Goal: Transaction & Acquisition: Purchase product/service

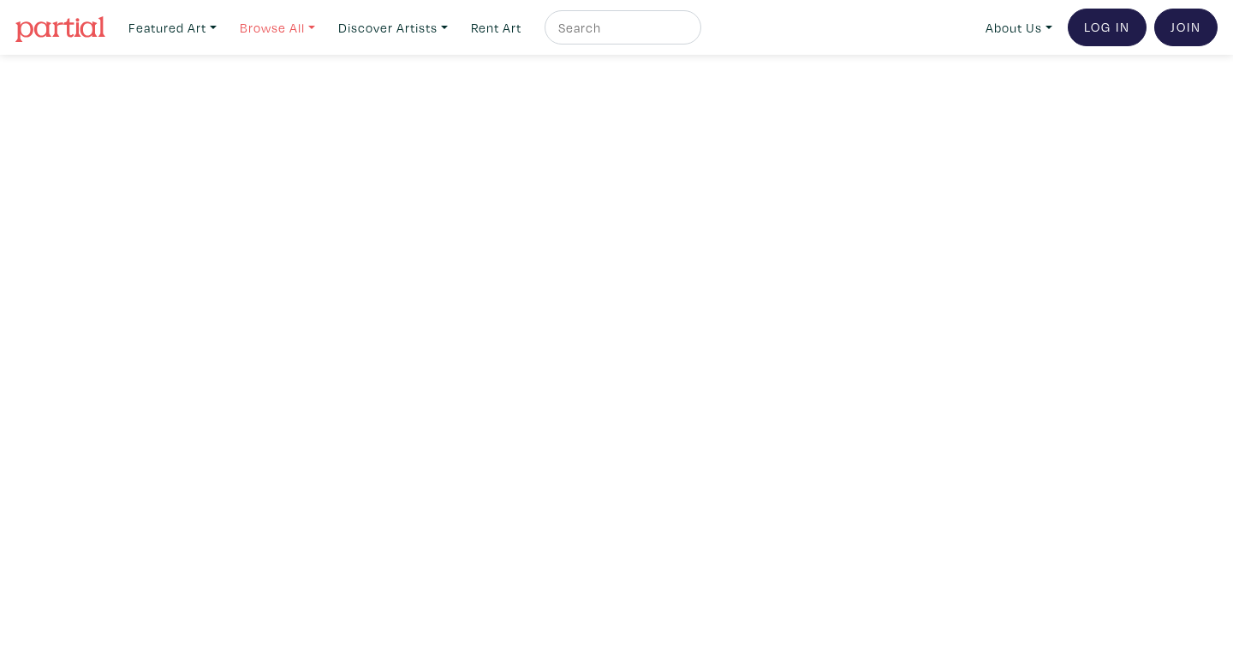
click at [224, 24] on link "Browse All" at bounding box center [173, 27] width 104 height 35
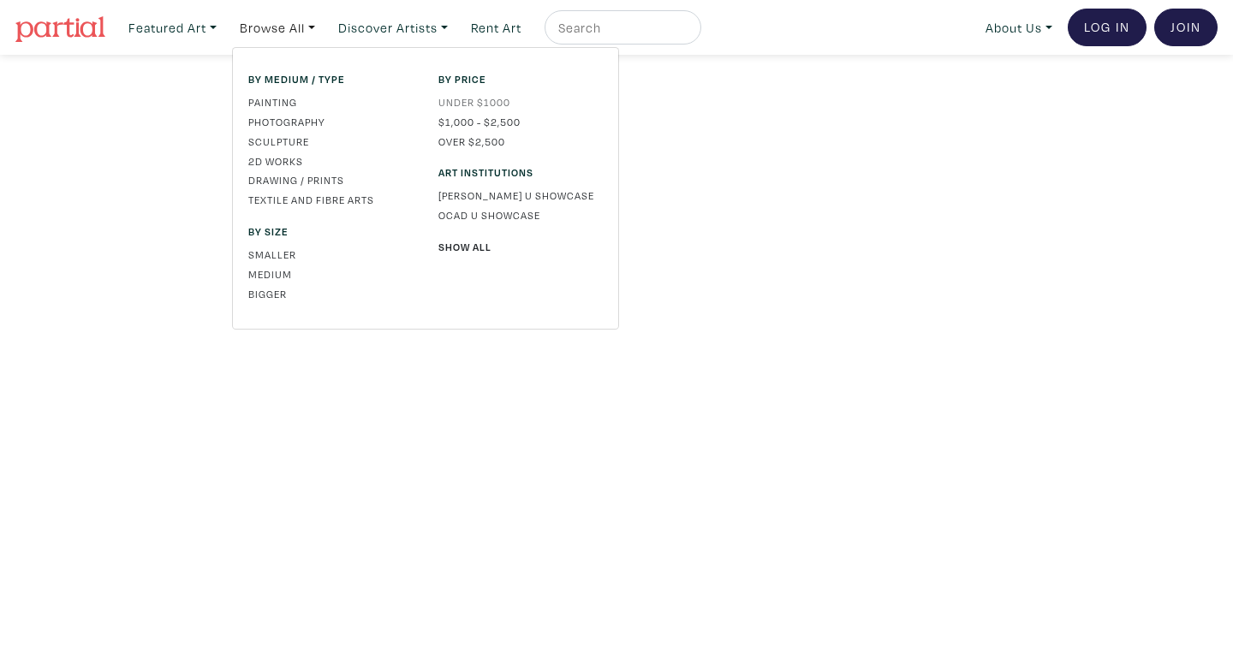
click at [476, 101] on link "Under $1000" at bounding box center [520, 101] width 164 height 15
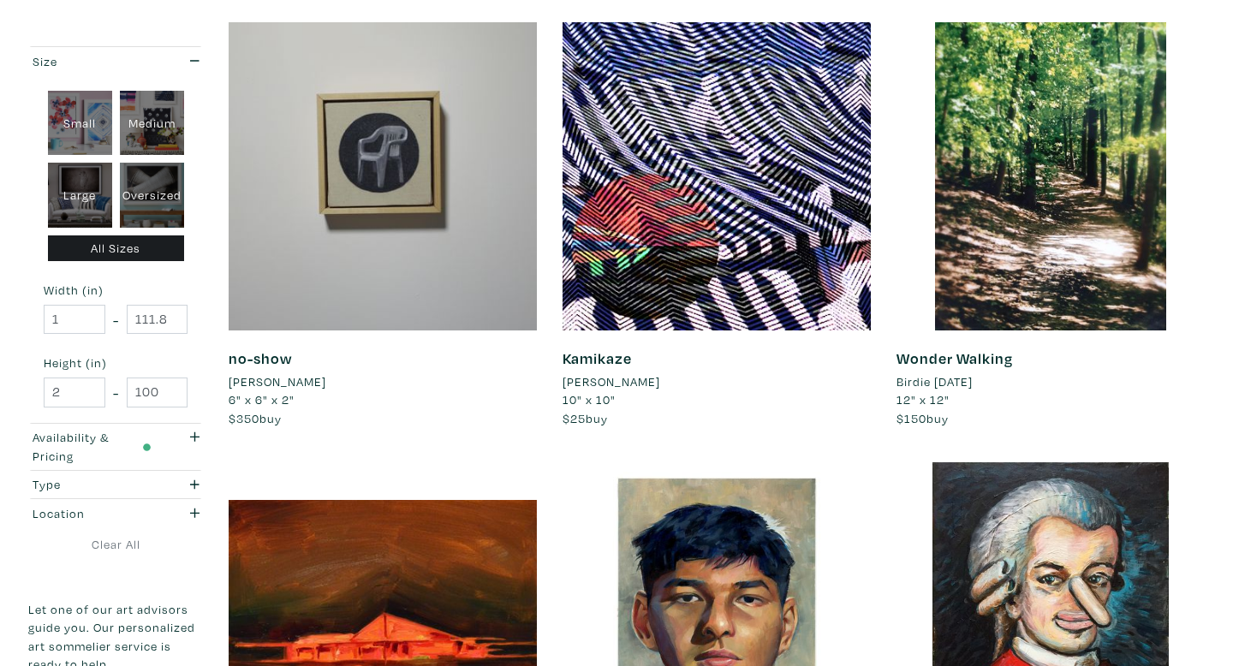
scroll to position [2999, 0]
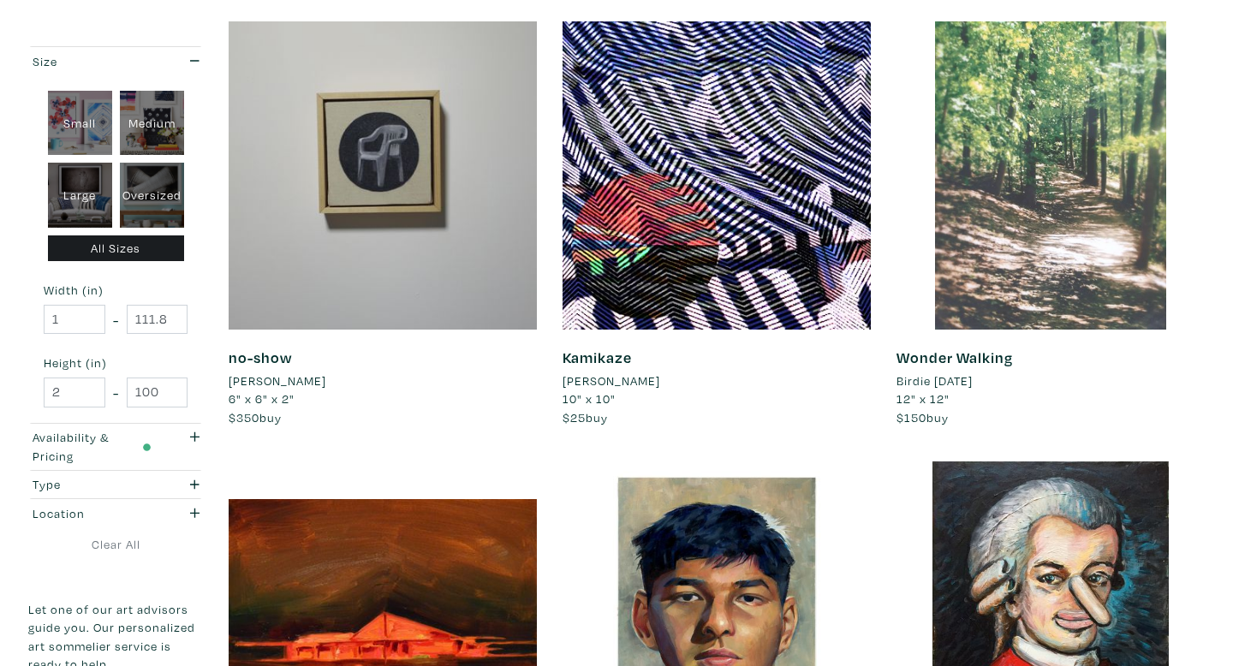
click at [1079, 265] on div at bounding box center [1051, 175] width 308 height 308
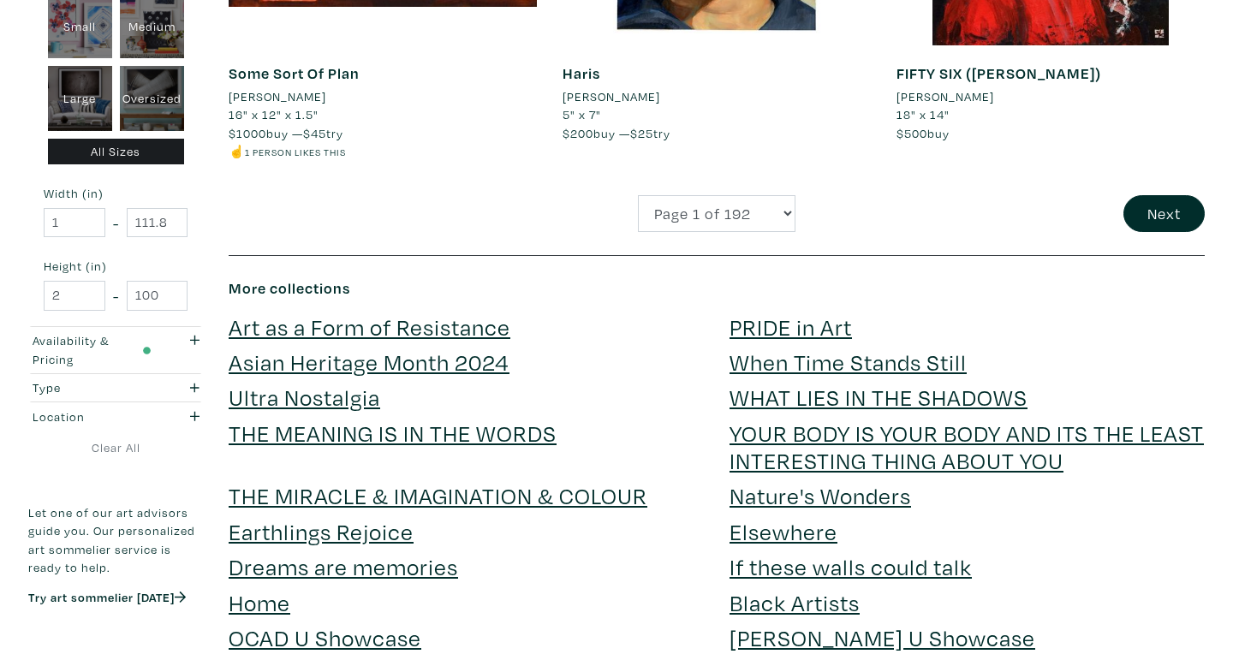
scroll to position [3974, 0]
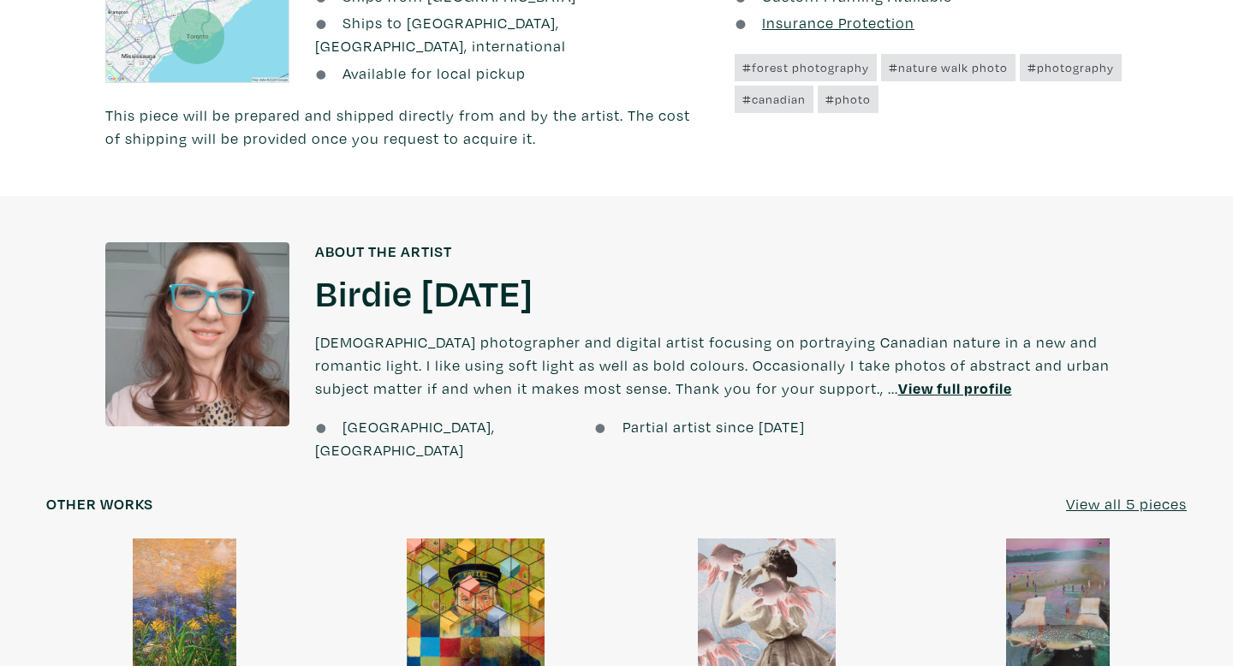
scroll to position [1017, 0]
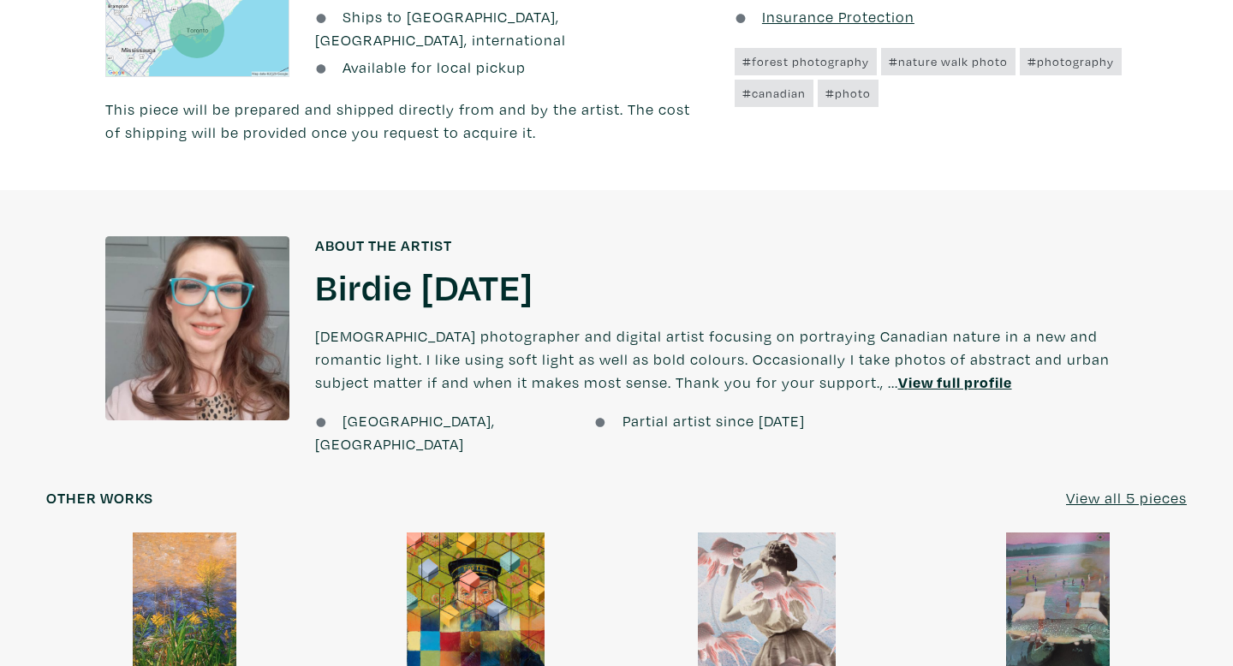
click at [898, 373] on u "View full profile" at bounding box center [955, 383] width 114 height 20
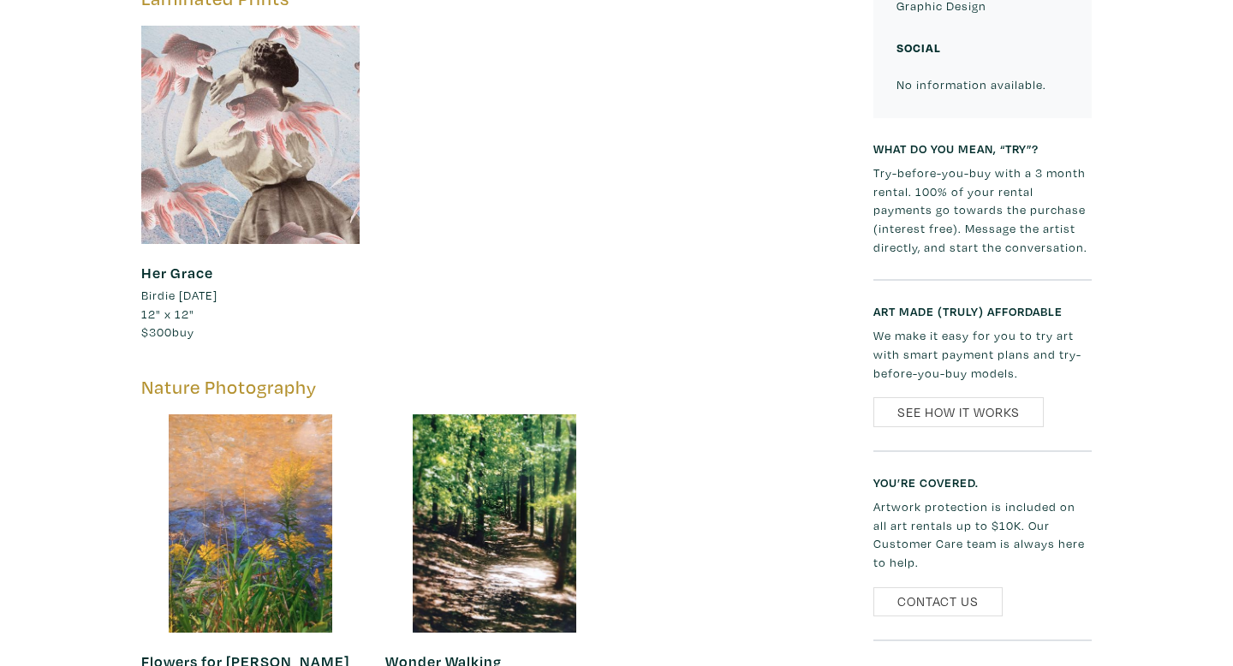
scroll to position [1147, 0]
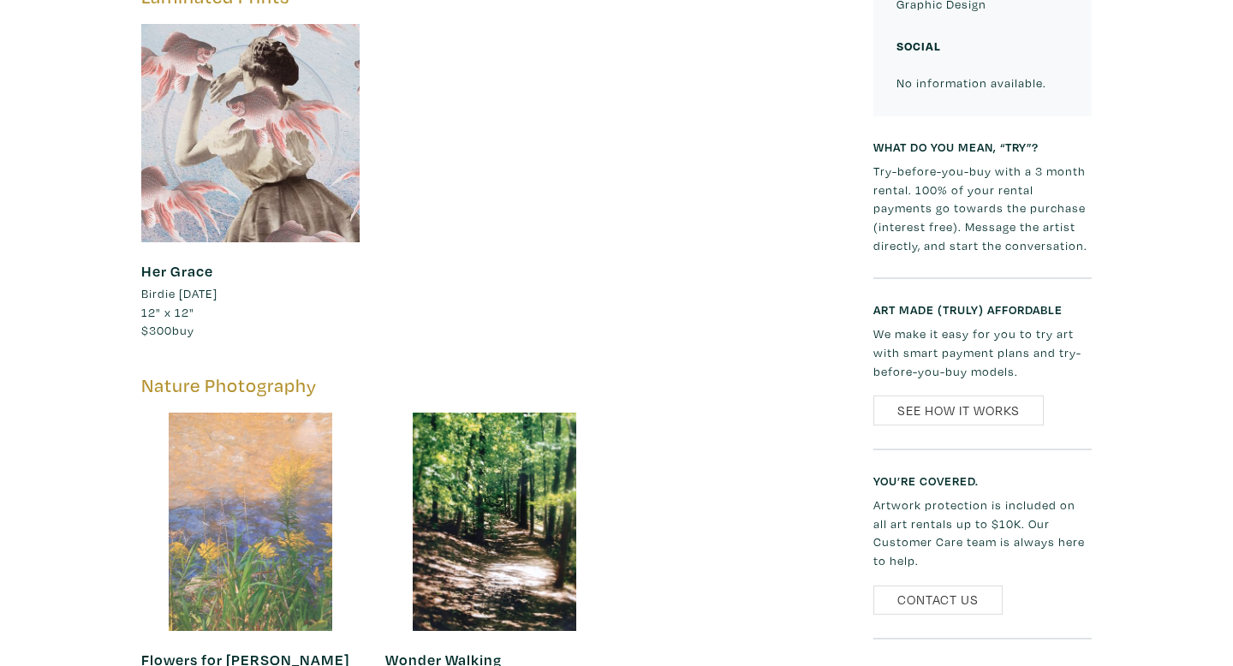
click at [313, 475] on div at bounding box center [250, 522] width 218 height 218
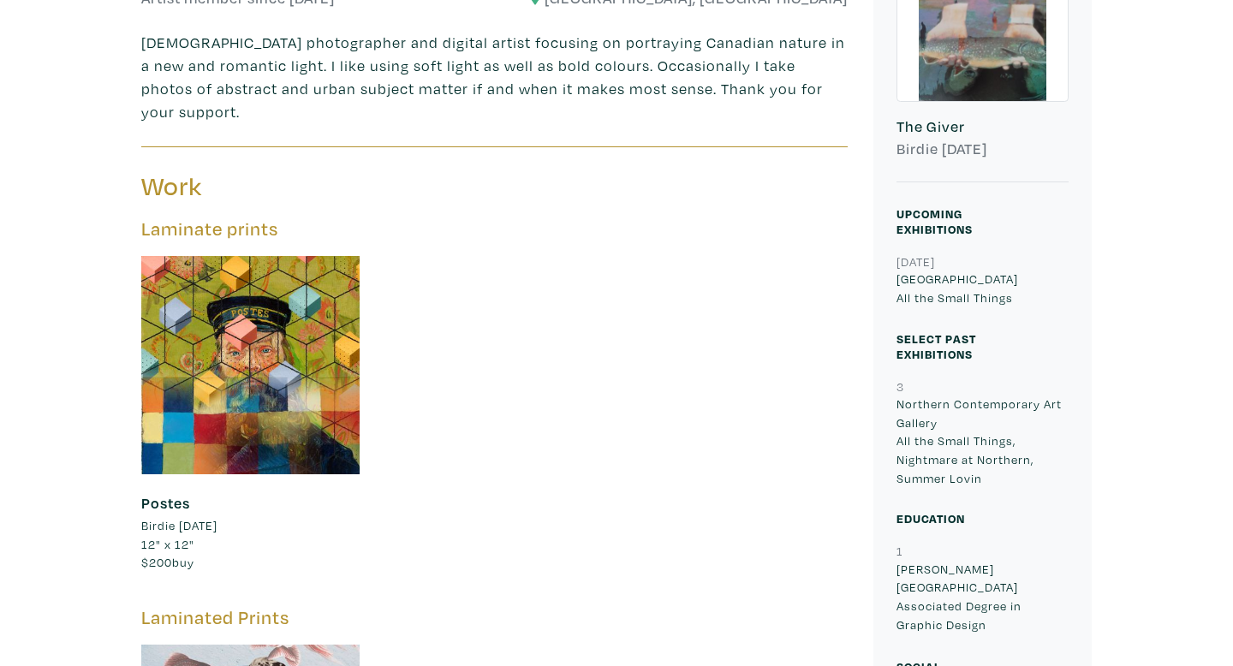
scroll to position [463, 0]
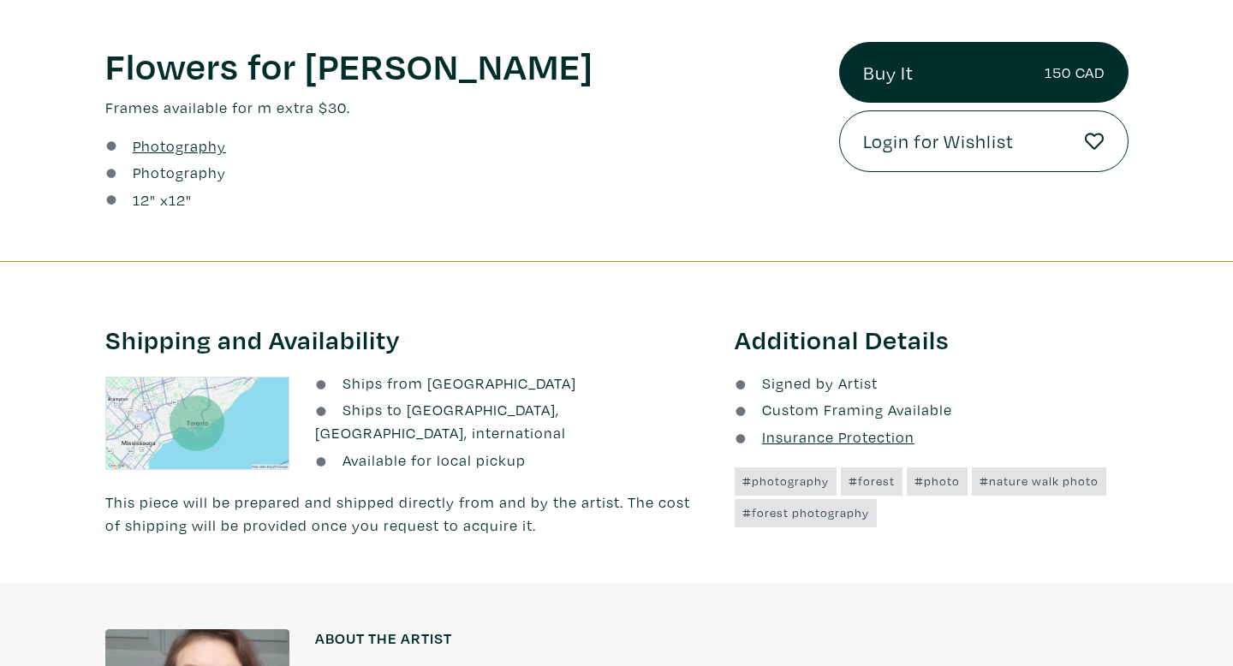
scroll to position [677, 0]
